Goal: Complete application form

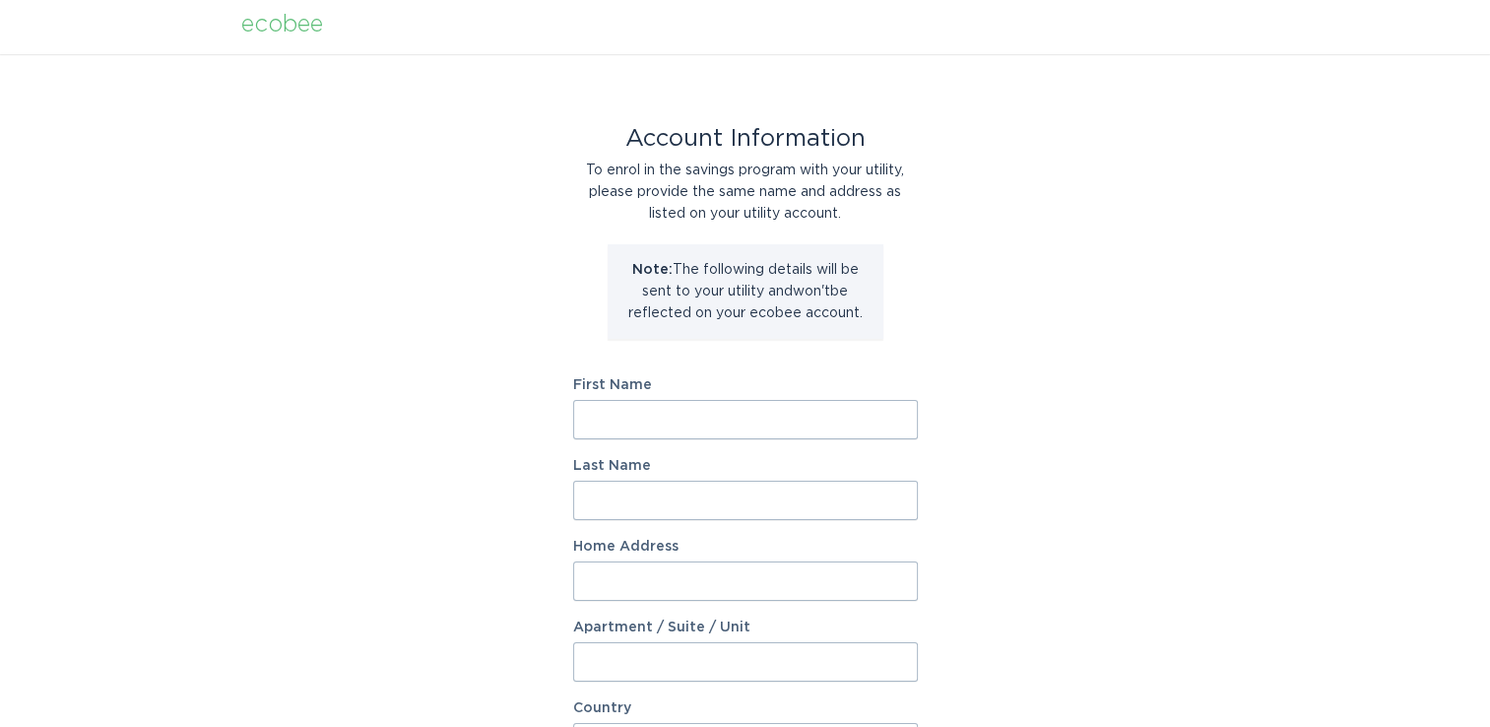
scroll to position [3, 0]
click at [625, 420] on input "First Name" at bounding box center [745, 421] width 345 height 39
type input "Tanja"
type input "M Doy"
type input "[STREET_ADDRESS]"
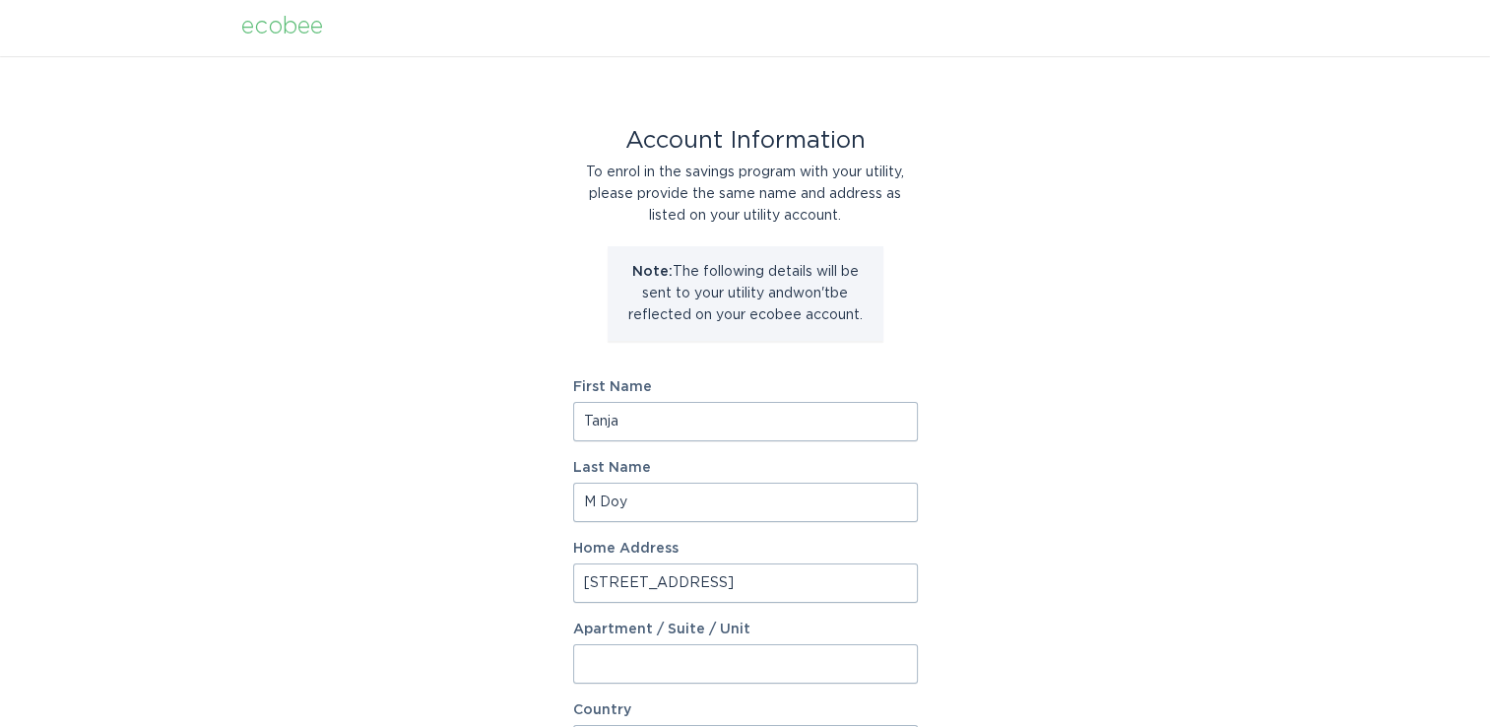
select select "US"
type input "BRANDYWINE"
type input "20613"
select select "MD"
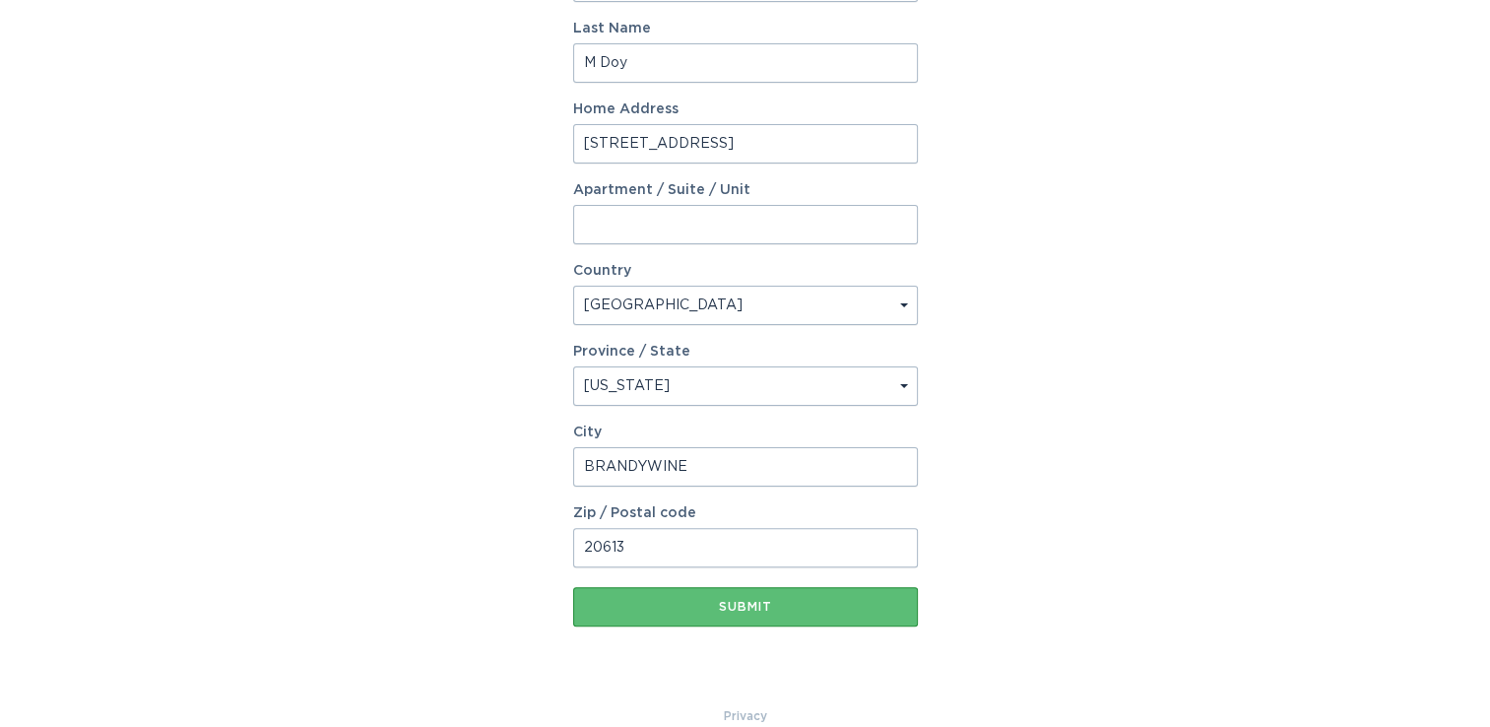
scroll to position [471, 0]
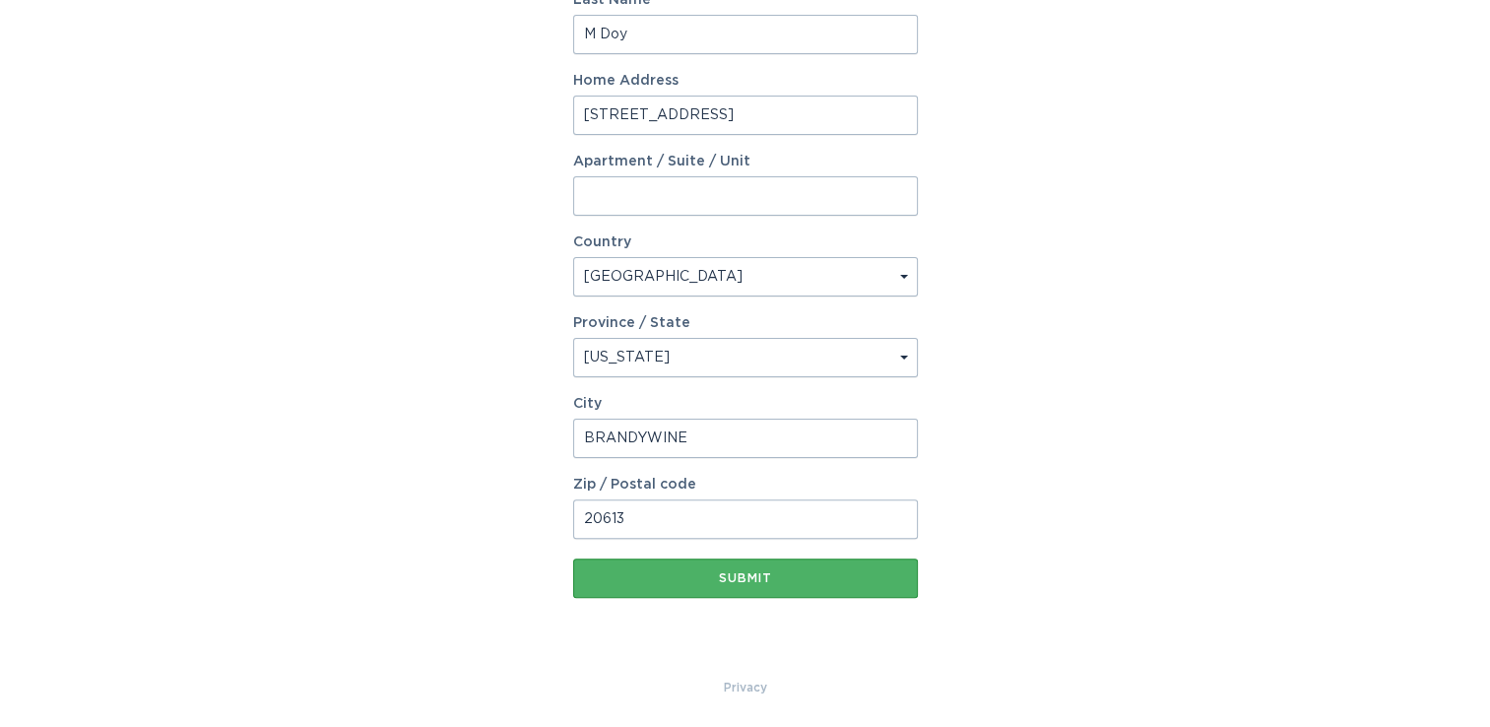
click at [750, 582] on div "Submit" at bounding box center [745, 578] width 325 height 12
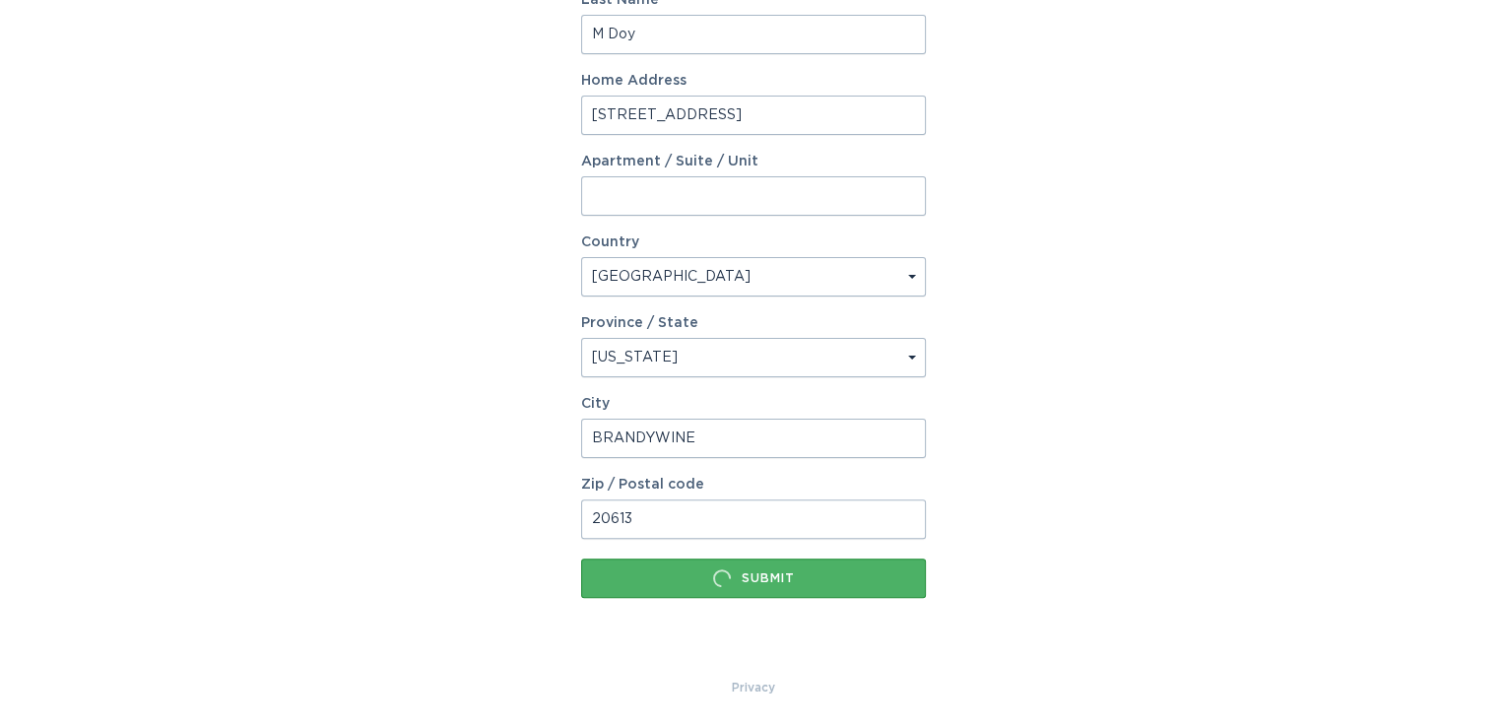
scroll to position [0, 0]
